Goal: Navigation & Orientation: Find specific page/section

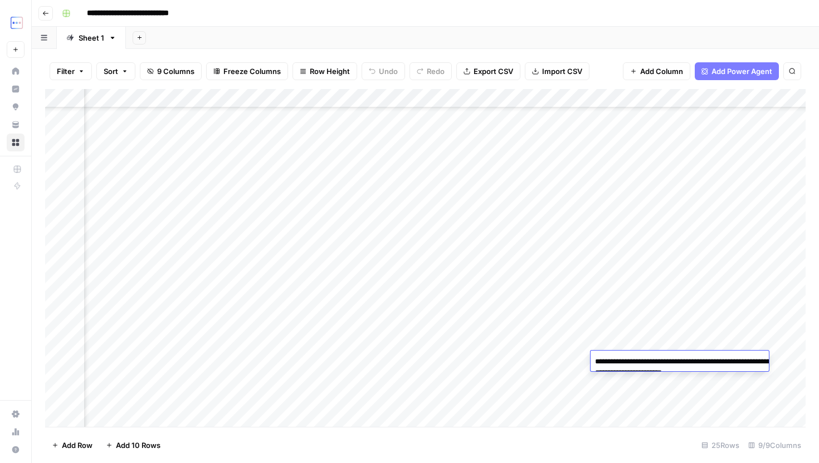
scroll to position [172, 324]
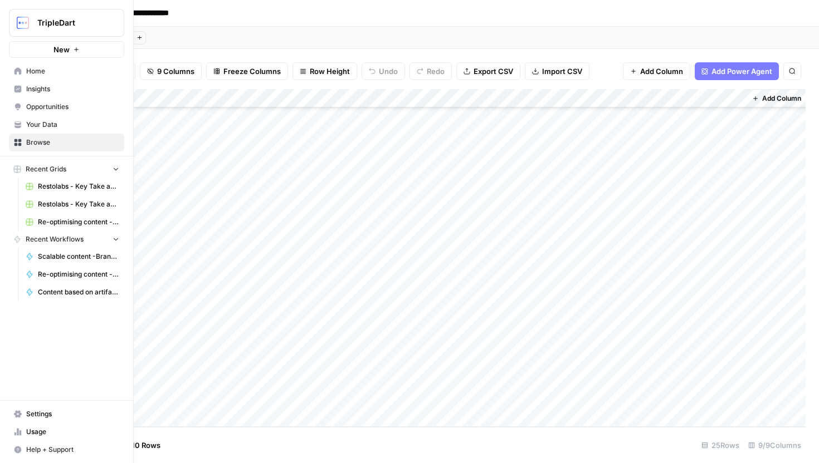
click at [74, 75] on span "Home" at bounding box center [72, 71] width 93 height 10
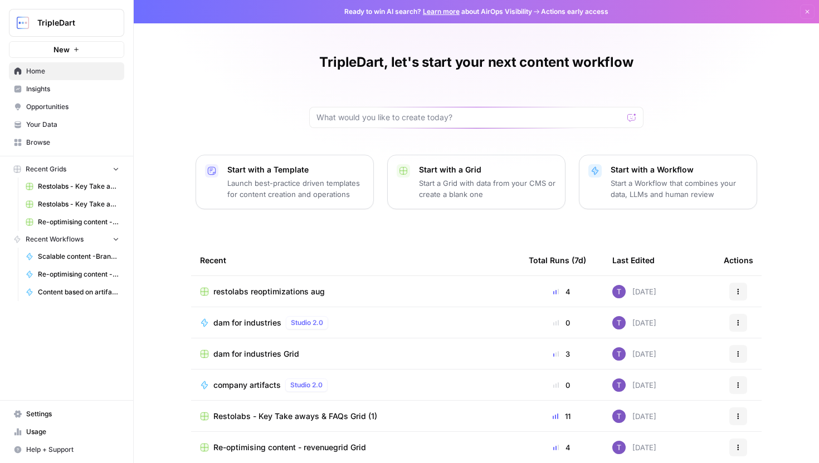
click at [66, 417] on span "Settings" at bounding box center [72, 414] width 93 height 10
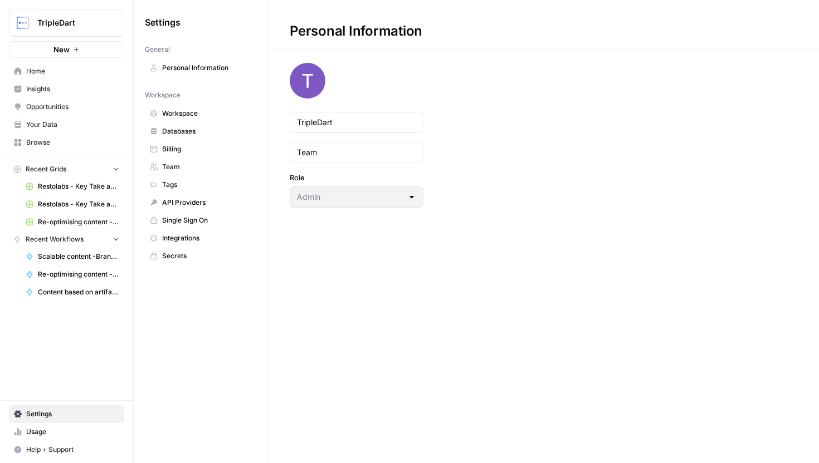
click at [183, 152] on span "Billing" at bounding box center [206, 149] width 89 height 10
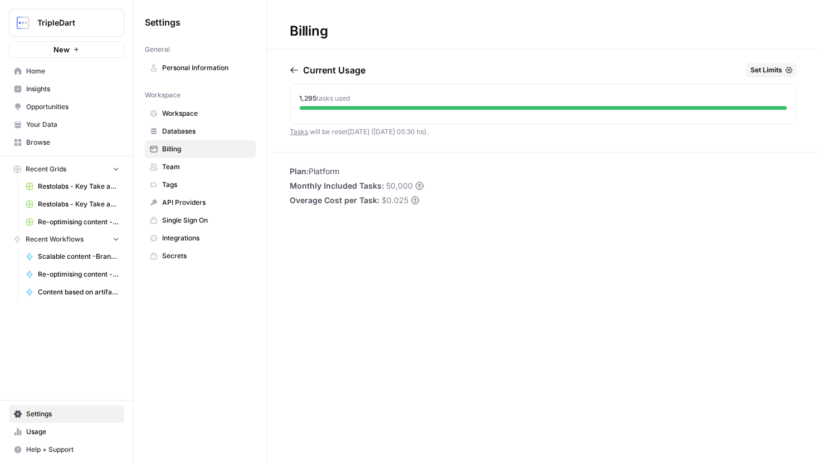
drag, startPoint x: 299, startPoint y: 94, endPoint x: 391, endPoint y: 94, distance: 92.5
click at [391, 94] on div "1,295 tasks used" at bounding box center [543, 99] width 488 height 10
click at [88, 120] on span "Your Data" at bounding box center [72, 125] width 93 height 10
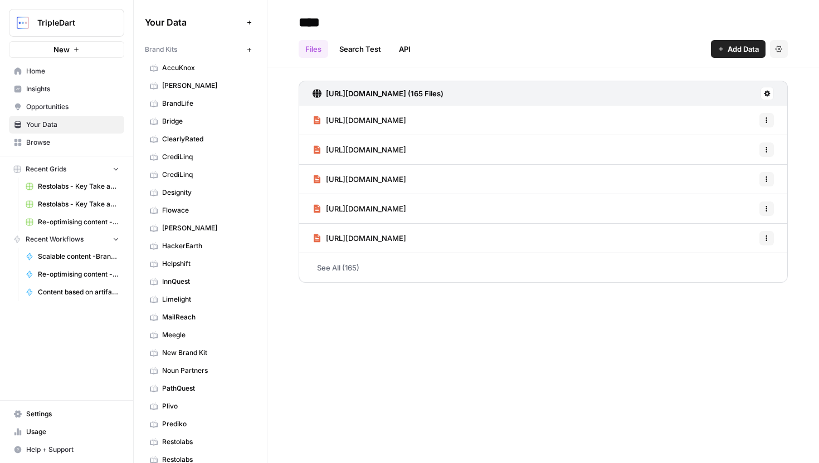
click at [84, 415] on span "Settings" at bounding box center [72, 414] width 93 height 10
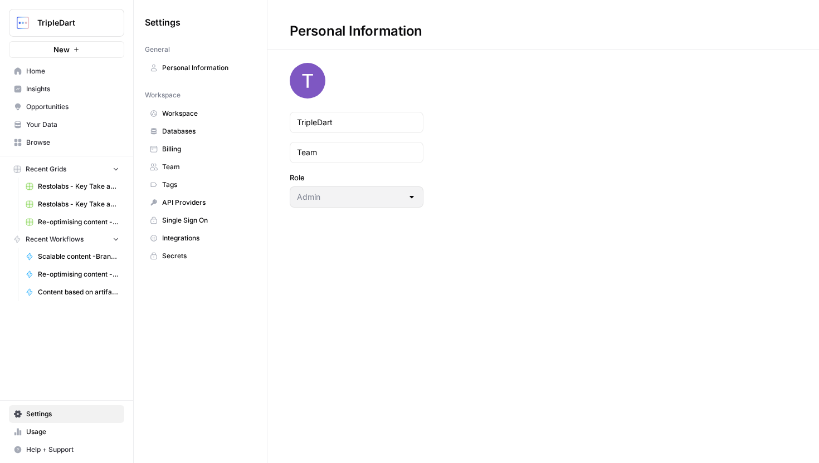
click at [87, 126] on span "Your Data" at bounding box center [72, 125] width 93 height 10
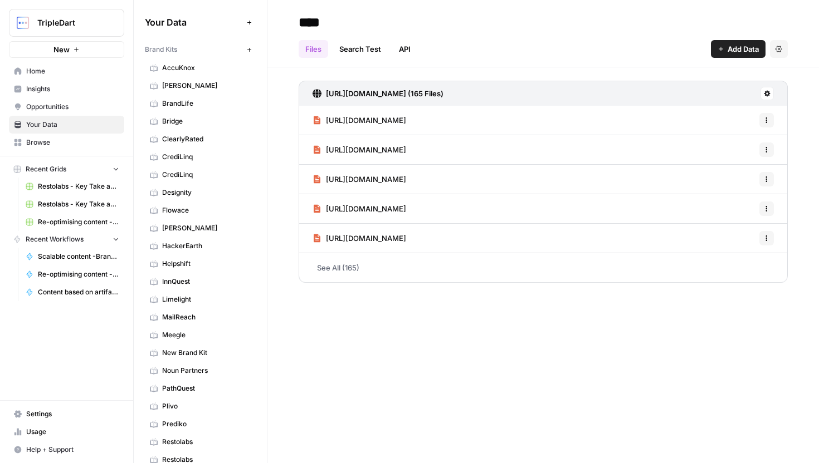
click at [84, 143] on span "Browse" at bounding box center [72, 143] width 93 height 10
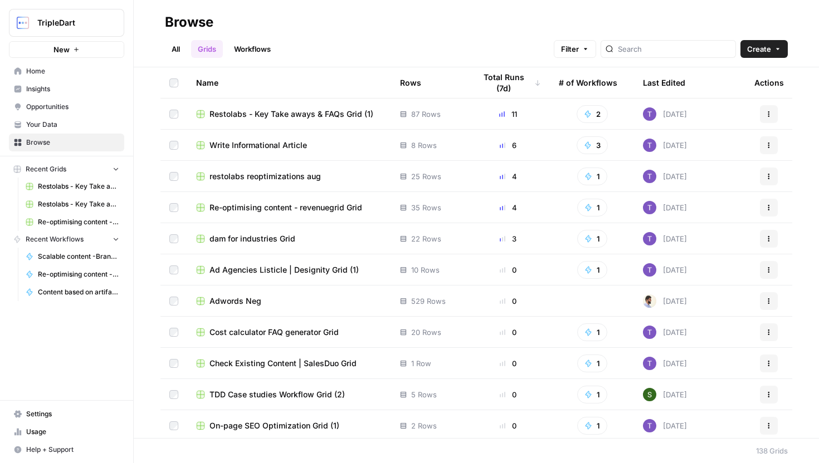
click at [70, 88] on span "Insights" at bounding box center [72, 89] width 93 height 10
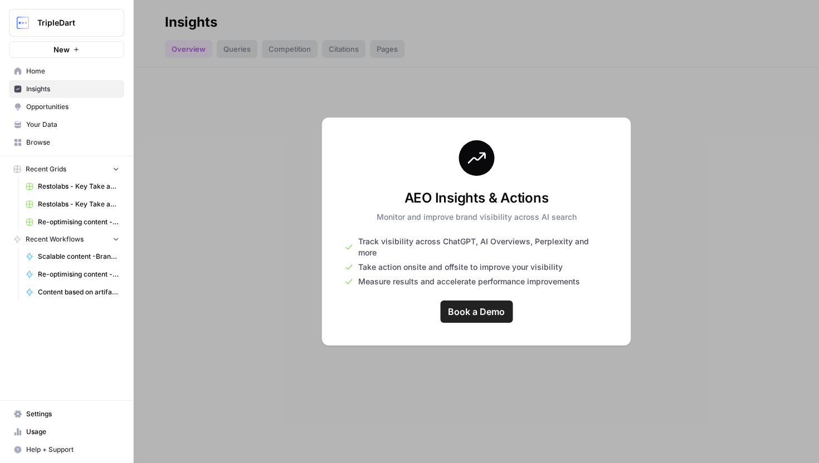
click at [76, 77] on link "Home" at bounding box center [66, 71] width 115 height 18
